Goal: Answer question/provide support

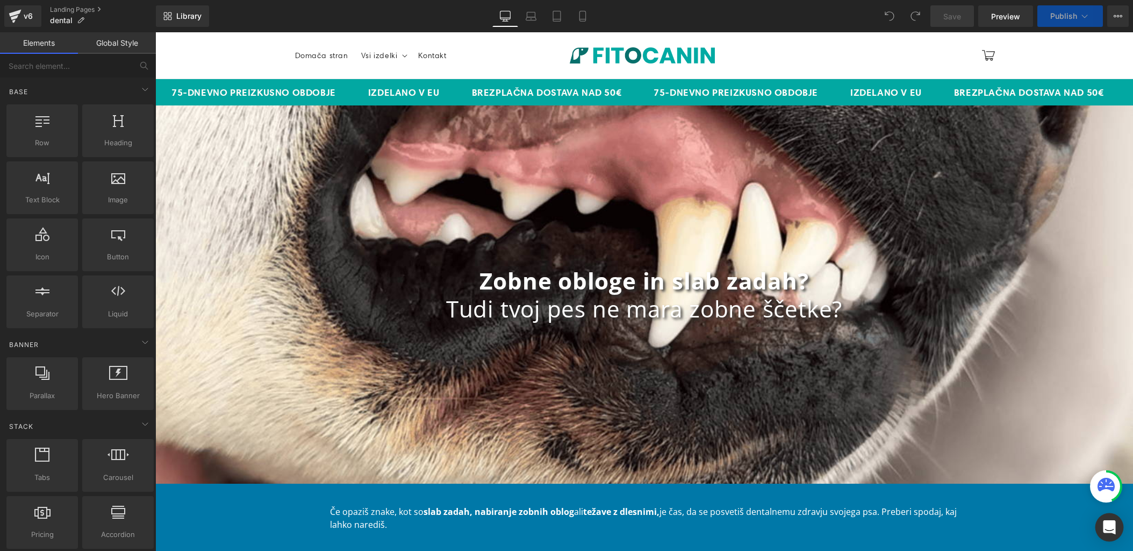
click at [1109, 523] on icon "Open Intercom Messenger" at bounding box center [1109, 527] width 12 height 14
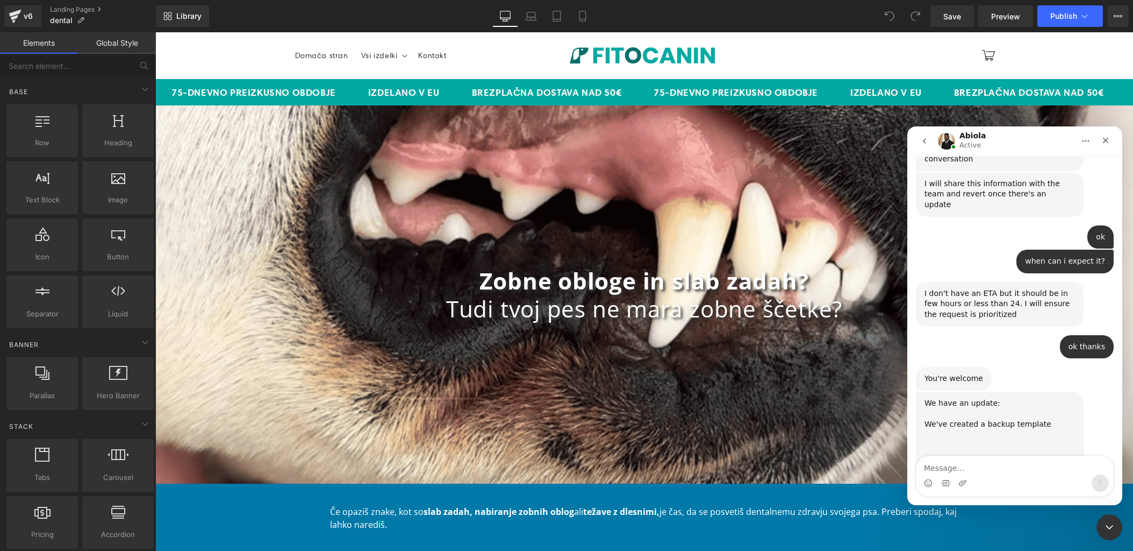
scroll to position [2233, 0]
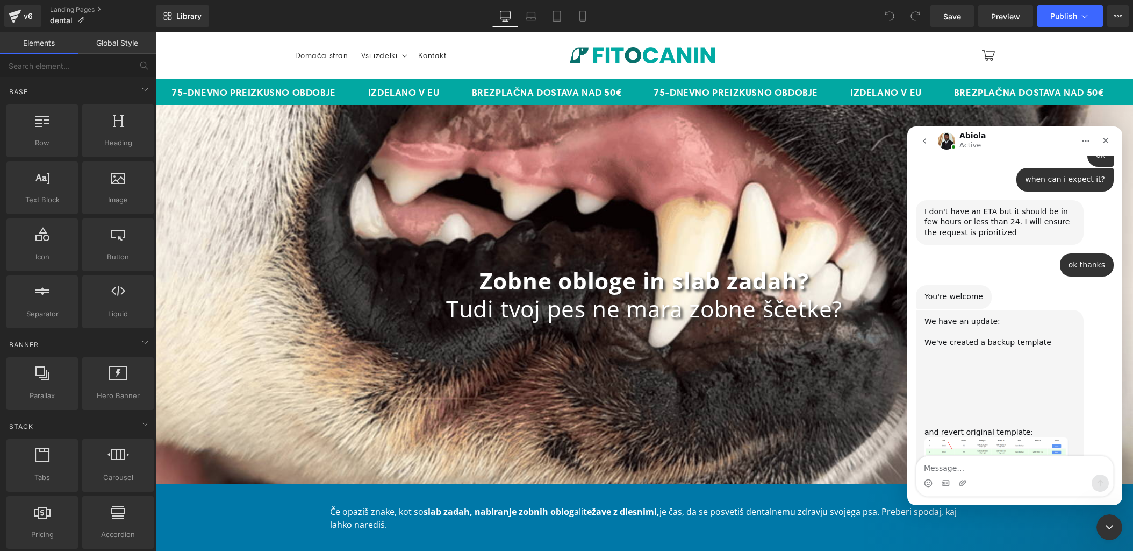
click at [995, 466] on textarea "Message…" at bounding box center [1015, 465] width 197 height 18
type textarea "perfect, thank you!"
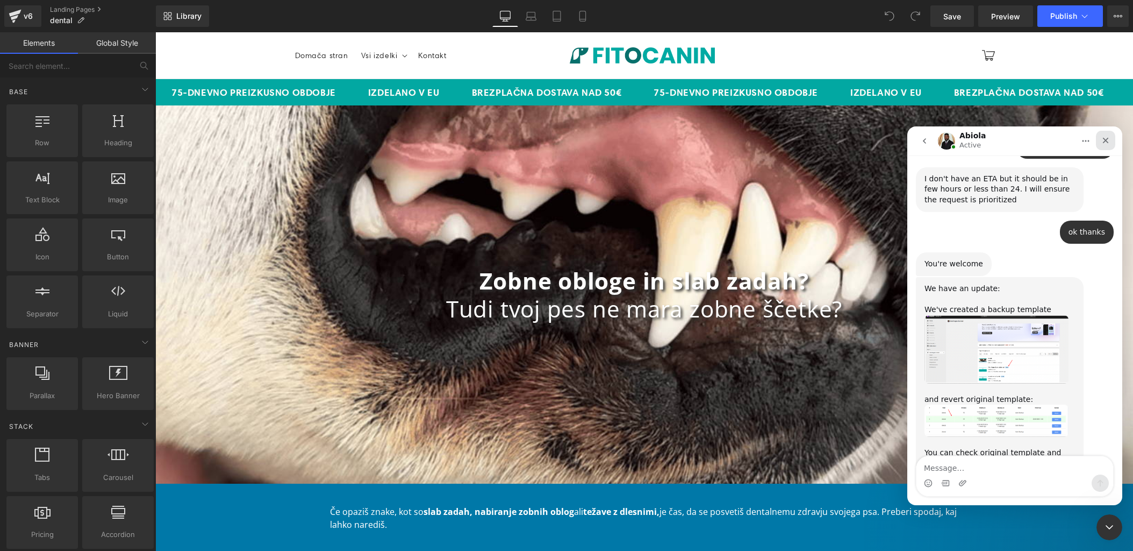
click at [1111, 141] on div "Close" at bounding box center [1105, 140] width 19 height 19
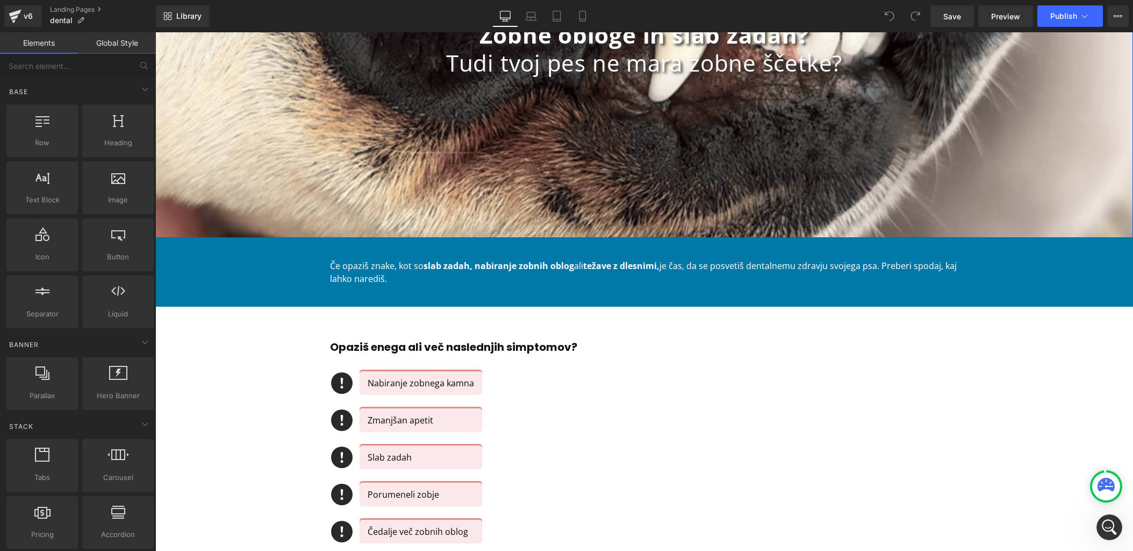
scroll to position [247, 0]
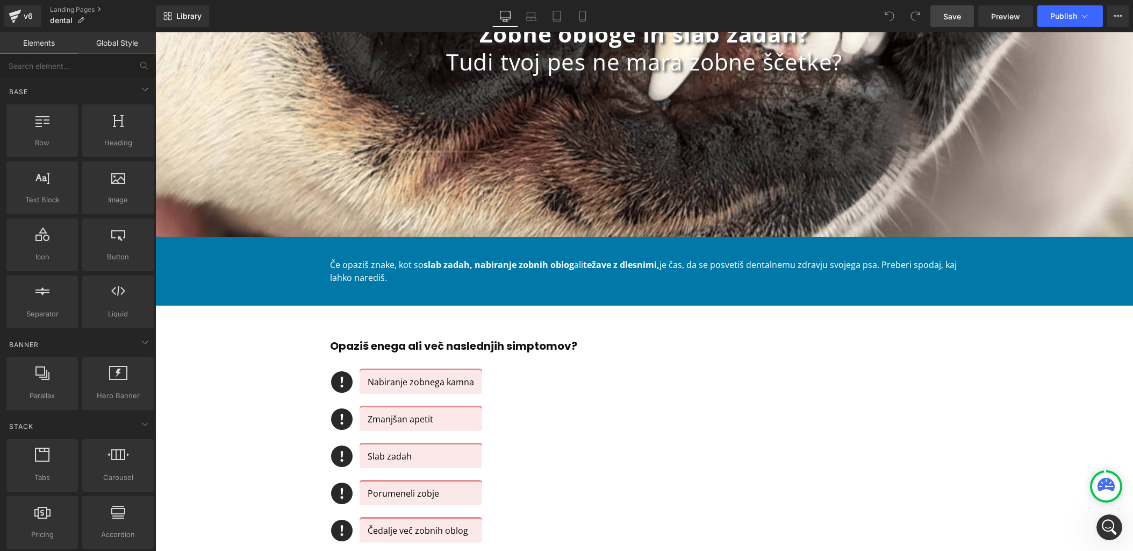
drag, startPoint x: 966, startPoint y: 14, endPoint x: 602, endPoint y: 175, distance: 398.2
click at [966, 14] on link "Save" at bounding box center [953, 16] width 44 height 22
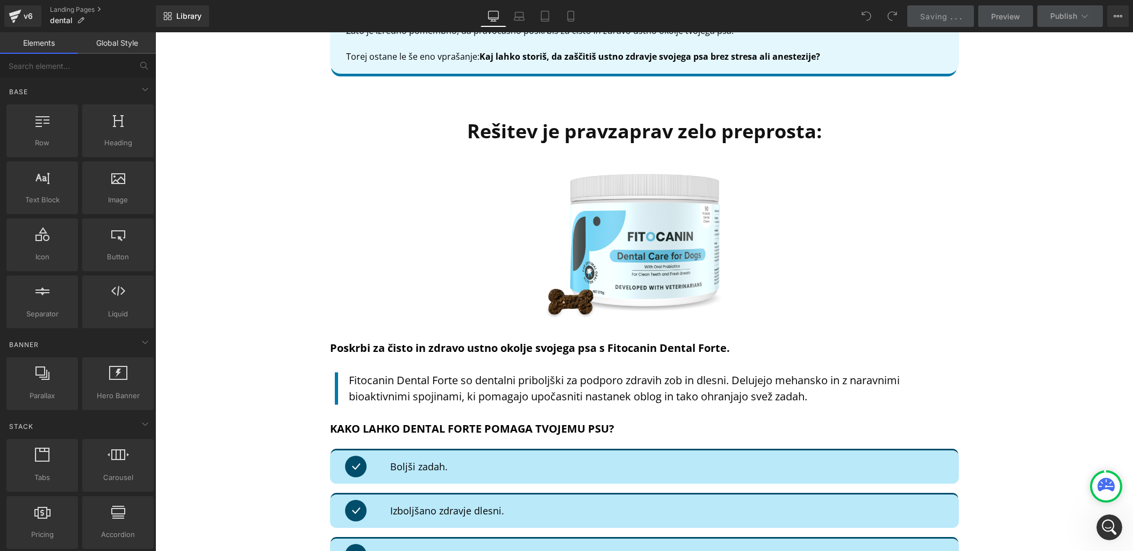
scroll to position [2697, 0]
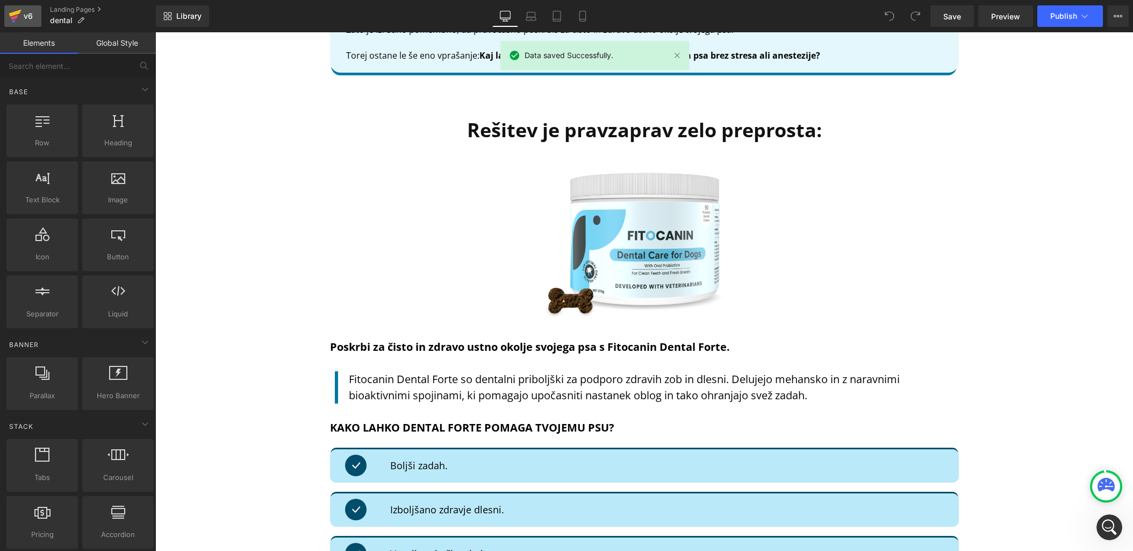
click at [25, 21] on div "v6" at bounding box center [28, 16] width 13 height 14
